Goal: Task Accomplishment & Management: Understand process/instructions

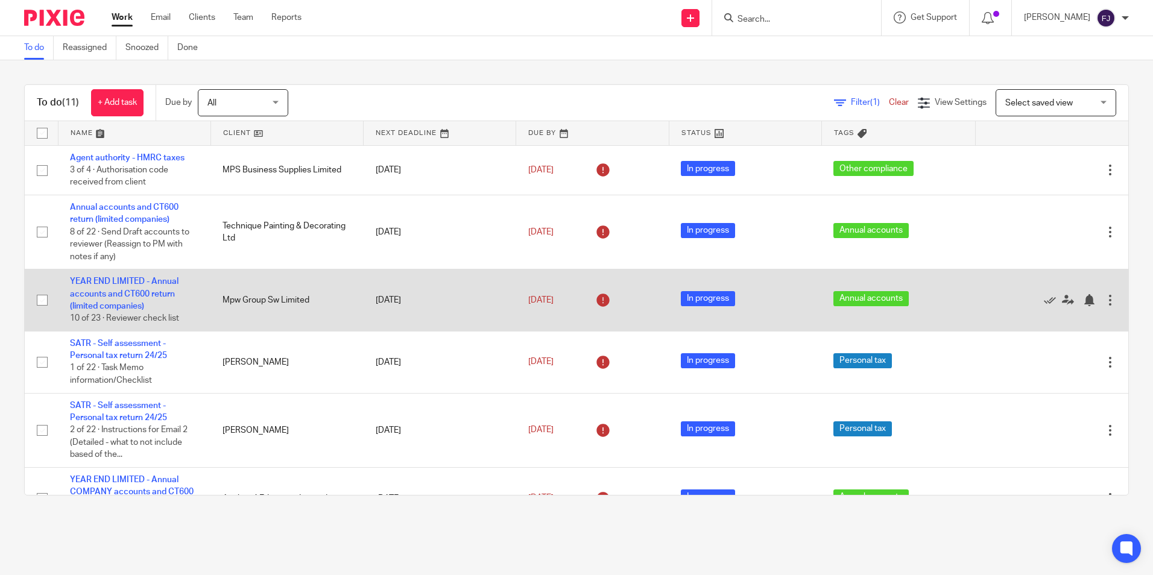
scroll to position [288, 0]
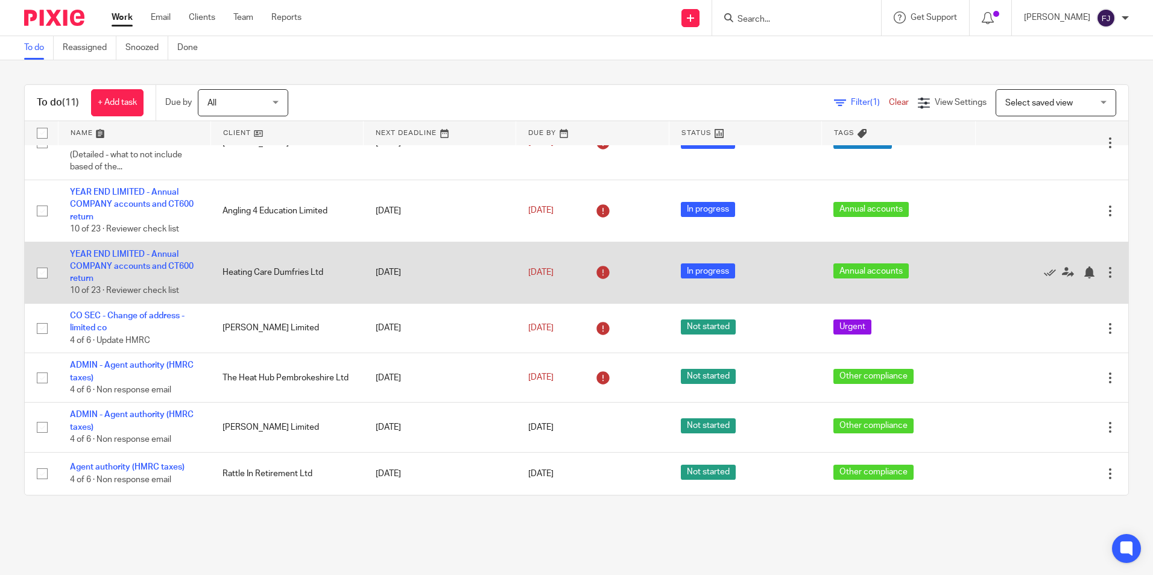
drag, startPoint x: 203, startPoint y: 291, endPoint x: 81, endPoint y: 260, distance: 125.6
click at [59, 242] on td "YEAR END LIMITED - Annual COMPANY accounts and CT600 return 10 of 23 · Reviewer…" at bounding box center [134, 273] width 153 height 62
drag, startPoint x: 182, startPoint y: 292, endPoint x: 77, endPoint y: 263, distance: 108.6
click at [77, 263] on td "YEAR END LIMITED - Annual COMPANY accounts and CT600 return 10 of 23 · Reviewer…" at bounding box center [134, 273] width 153 height 62
drag, startPoint x: 262, startPoint y: 285, endPoint x: 262, endPoint y: 274, distance: 10.9
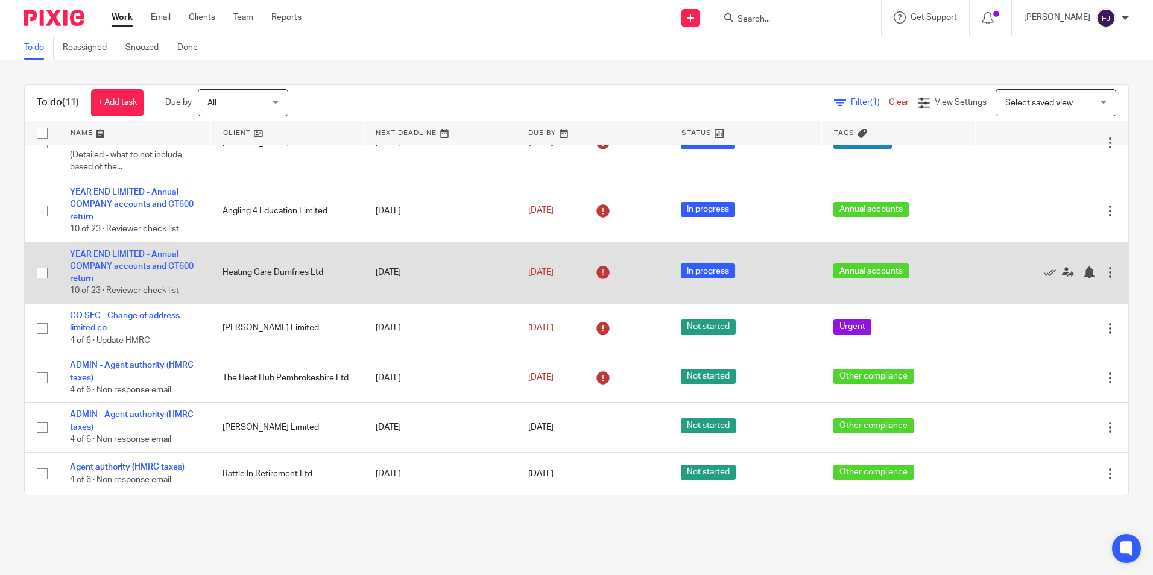
click at [260, 276] on td "Heating Care Dumfries Ltd" at bounding box center [286, 273] width 153 height 62
drag, startPoint x: 325, startPoint y: 269, endPoint x: 197, endPoint y: 277, distance: 128.0
click at [197, 277] on tr "YEAR END LIMITED - Annual COMPANY accounts and CT600 return 10 of 23 · Reviewer…" at bounding box center [576, 273] width 1103 height 62
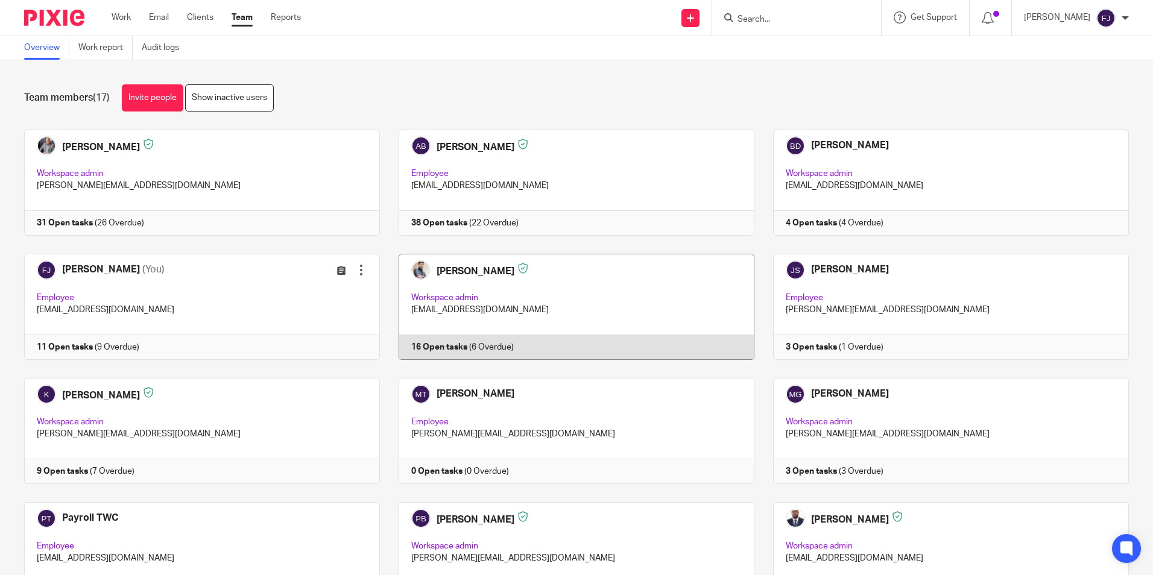
drag, startPoint x: 0, startPoint y: 0, endPoint x: 441, endPoint y: 265, distance: 514.3
click at [441, 265] on link at bounding box center [567, 307] width 374 height 106
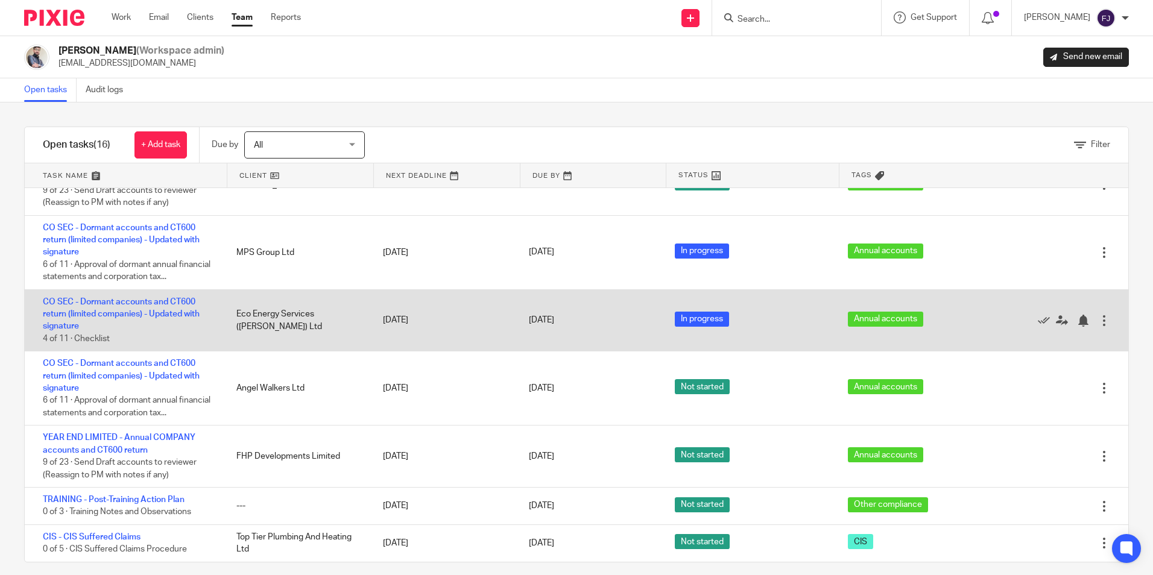
scroll to position [11, 0]
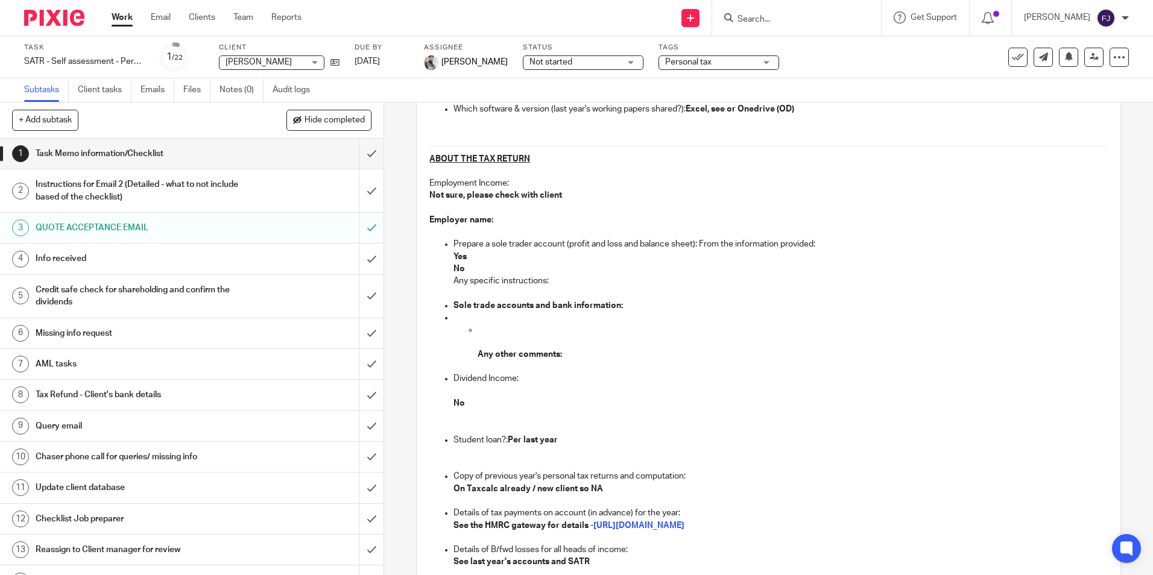
scroll to position [362, 0]
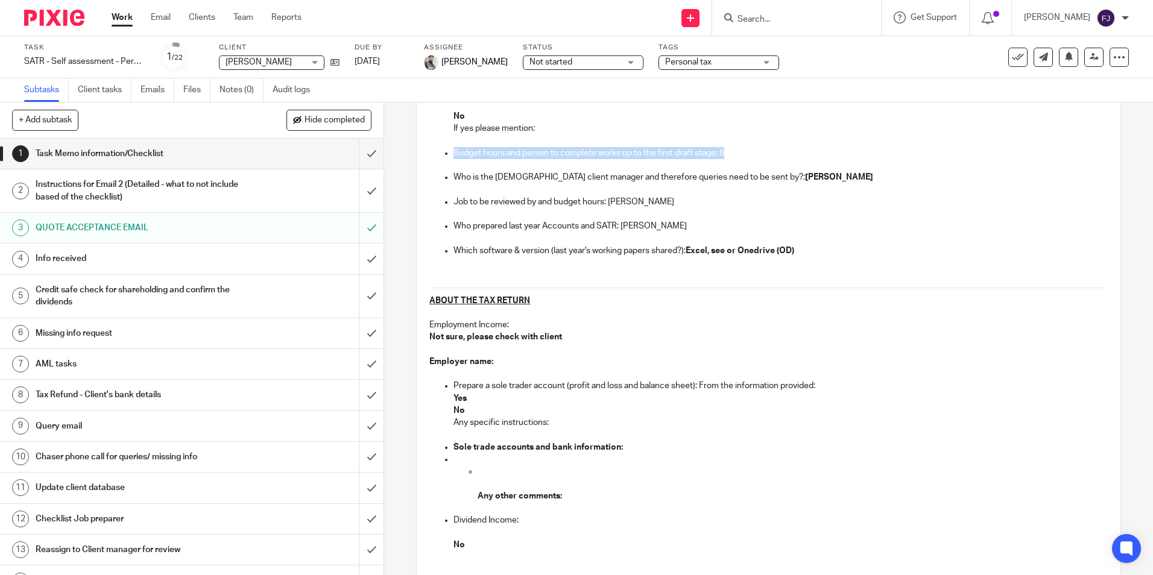
drag, startPoint x: 738, startPoint y: 152, endPoint x: 439, endPoint y: 157, distance: 299.0
click at [439, 157] on ul "All loom videos need to be saved here: Insert loom link if any: Client Code: 40…" at bounding box center [768, 61] width 678 height 391
click at [675, 199] on p "Job to be reviewed by and budget hours: [PERSON_NAME]" at bounding box center [779, 202] width 653 height 12
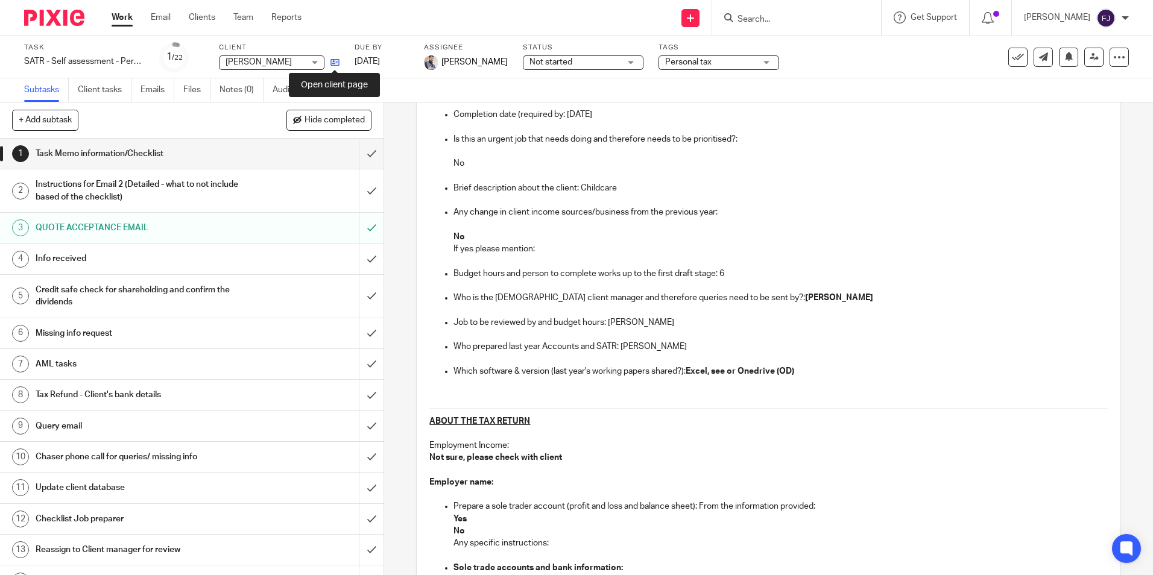
click at [335, 58] on icon at bounding box center [334, 62] width 9 height 9
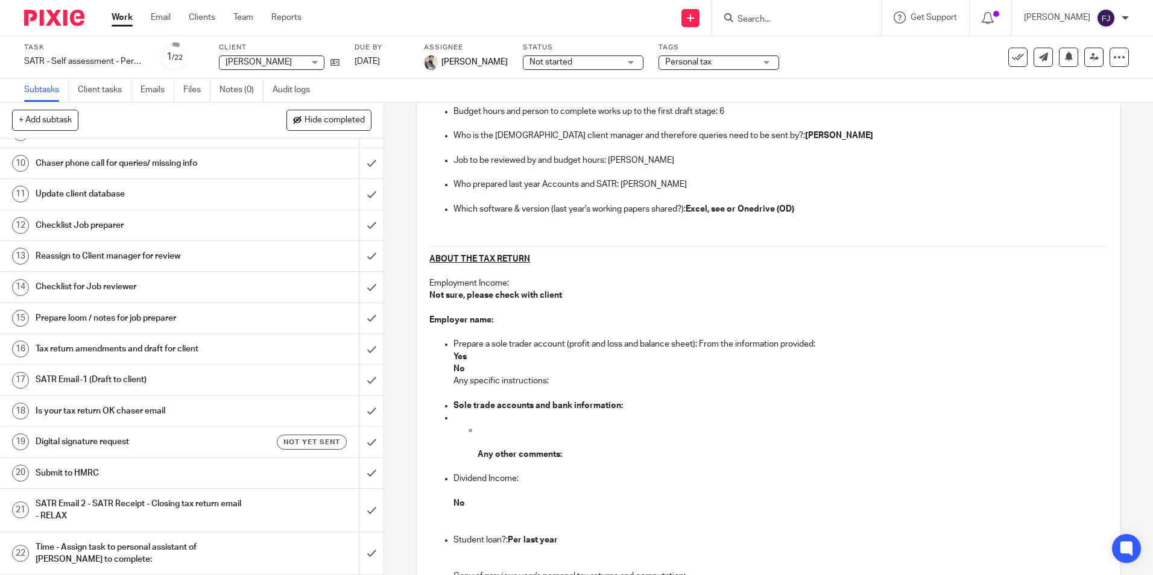
scroll to position [603, 0]
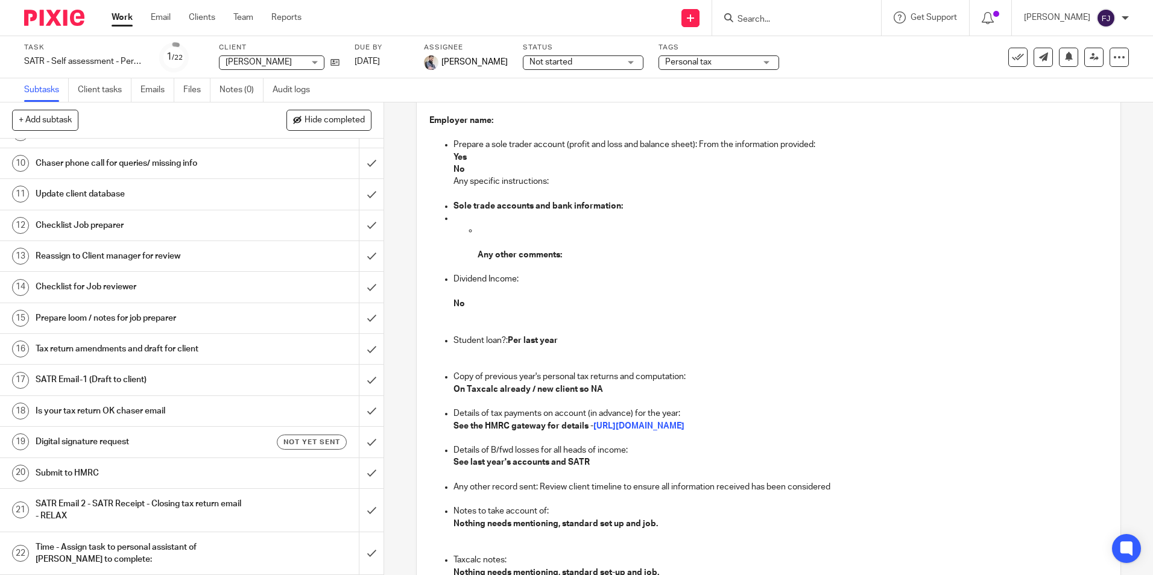
click at [61, 379] on h1 "SATR Email-1 (Draft to client)" at bounding box center [139, 380] width 207 height 18
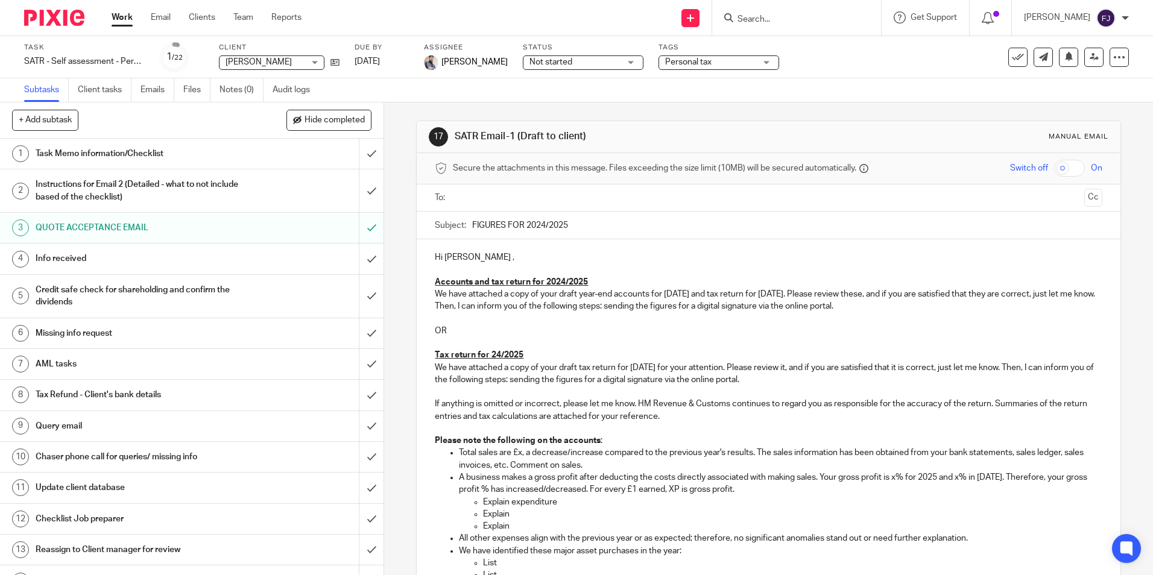
scroll to position [362, 0]
